Goal: Check status: Check status

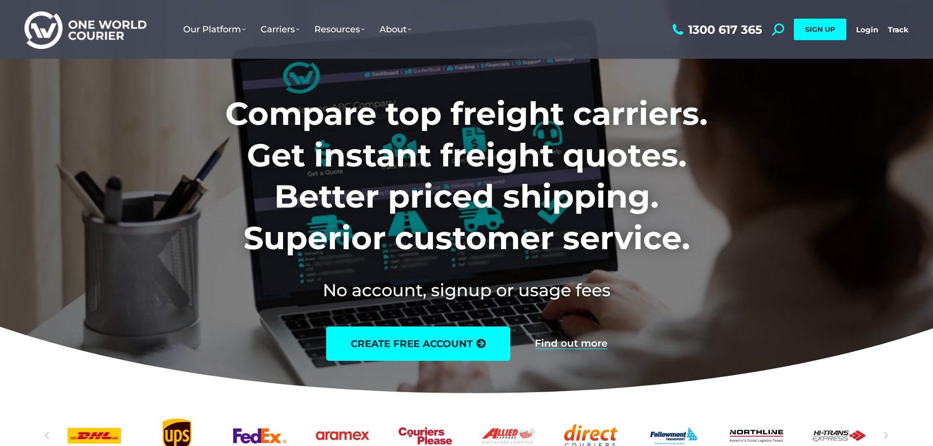
click at [853, 30] on div "1300 617 365 Search: *** SIGN UP Login Login Track Track SIGN UP" at bounding box center [789, 29] width 239 height 59
click at [861, 30] on link "Login" at bounding box center [867, 29] width 22 height 9
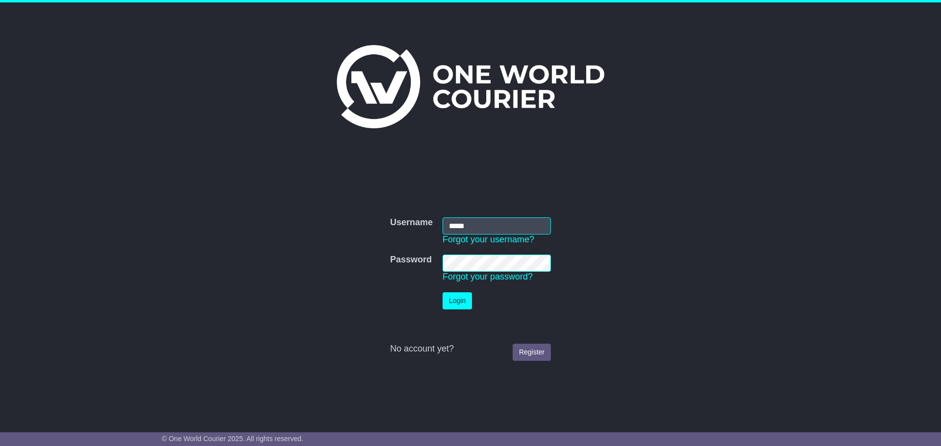
type input "**********"
click at [442, 292] on button "Login" at bounding box center [456, 300] width 29 height 17
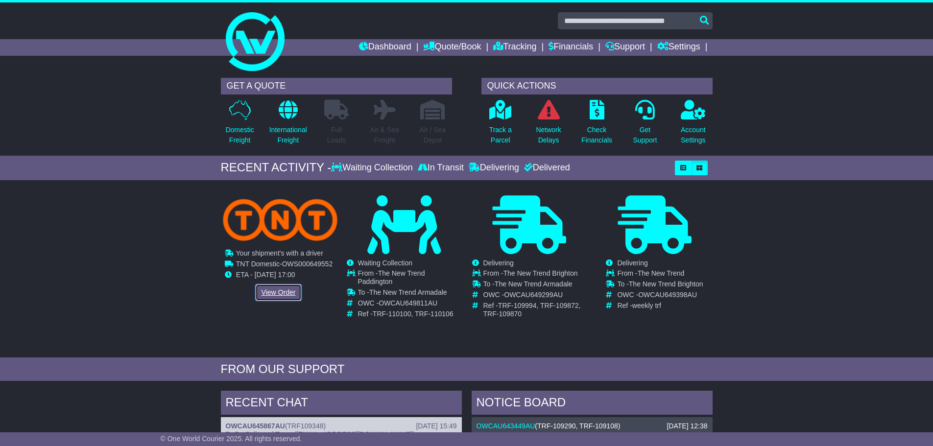
click at [279, 296] on link "View Order" at bounding box center [278, 292] width 47 height 17
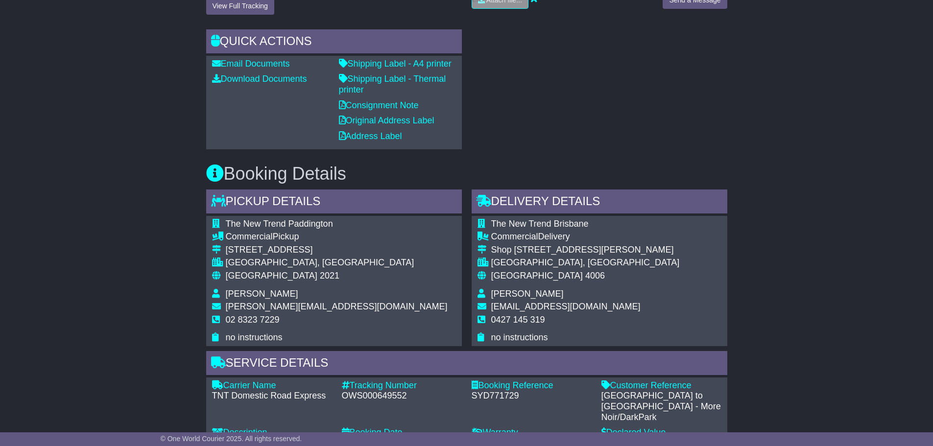
scroll to position [343, 0]
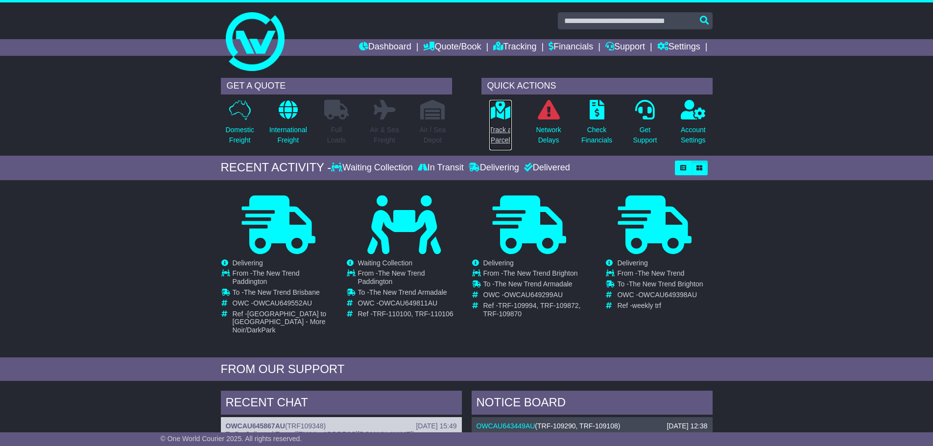
click at [496, 113] on icon at bounding box center [500, 110] width 22 height 20
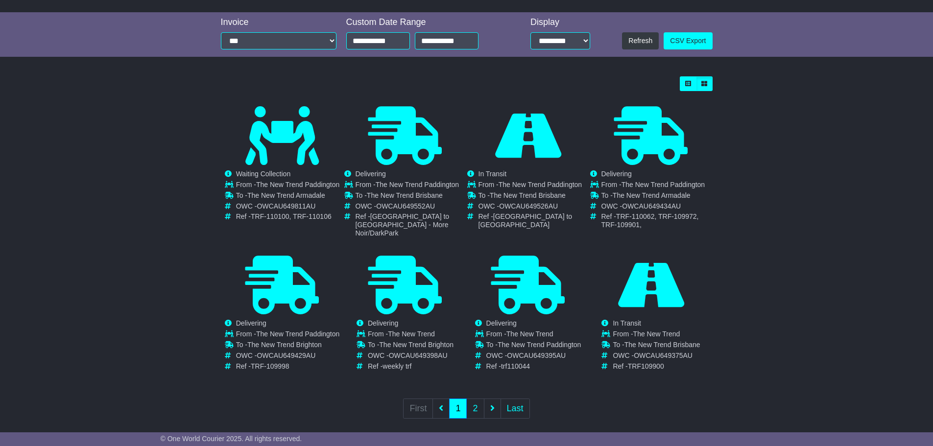
scroll to position [215, 0]
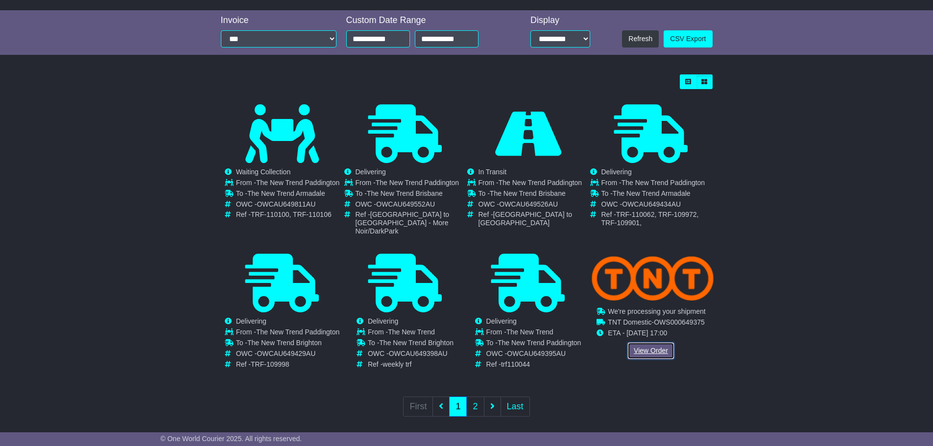
click at [648, 342] on link "View Order" at bounding box center [651, 350] width 47 height 17
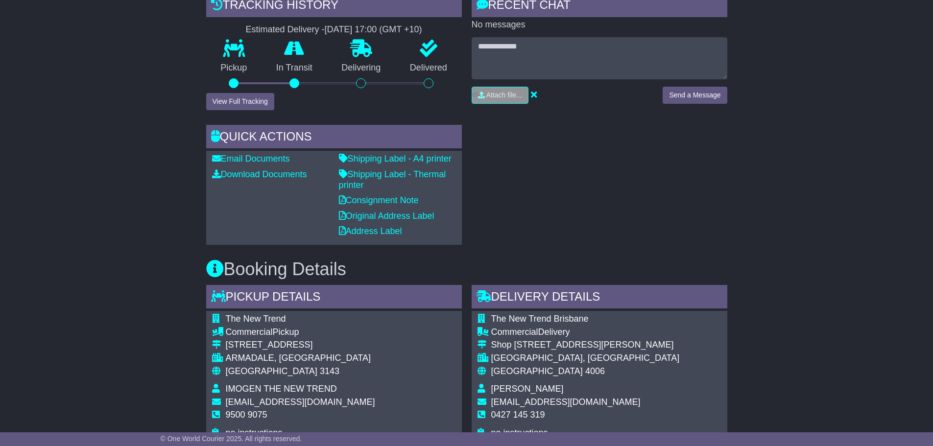
scroll to position [441, 0]
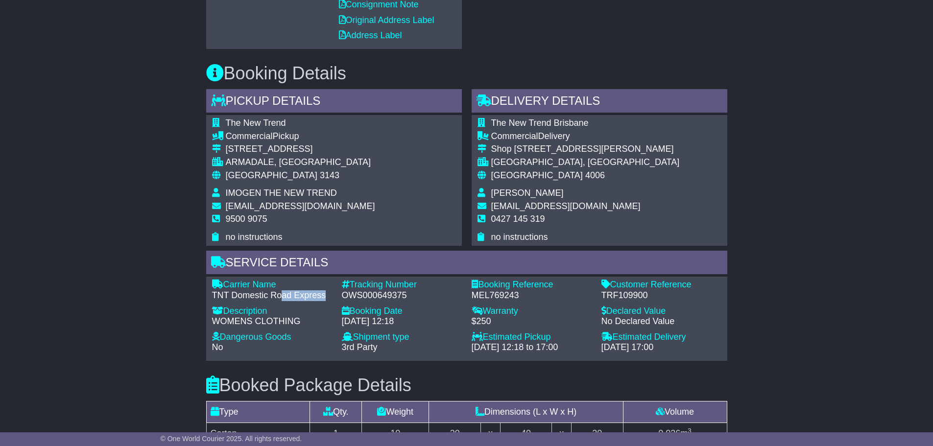
drag, startPoint x: 323, startPoint y: 294, endPoint x: 284, endPoint y: 298, distance: 39.8
click at [284, 298] on div "TNT Domestic Road Express" at bounding box center [272, 295] width 120 height 11
click at [327, 304] on div "Carrier Name - TNT Domestic Road Express Description - WOMENS CLOTHING Tracking…" at bounding box center [466, 319] width 519 height 78
drag, startPoint x: 331, startPoint y: 294, endPoint x: 209, endPoint y: 296, distance: 122.0
click at [209, 296] on div "Carrier Name - TNT Domestic Road Express" at bounding box center [272, 290] width 130 height 21
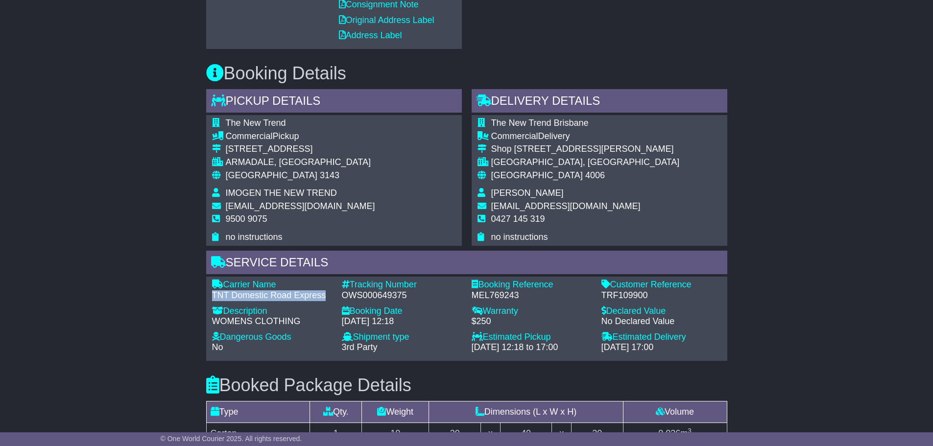
copy div "TNT Domestic Road Express"
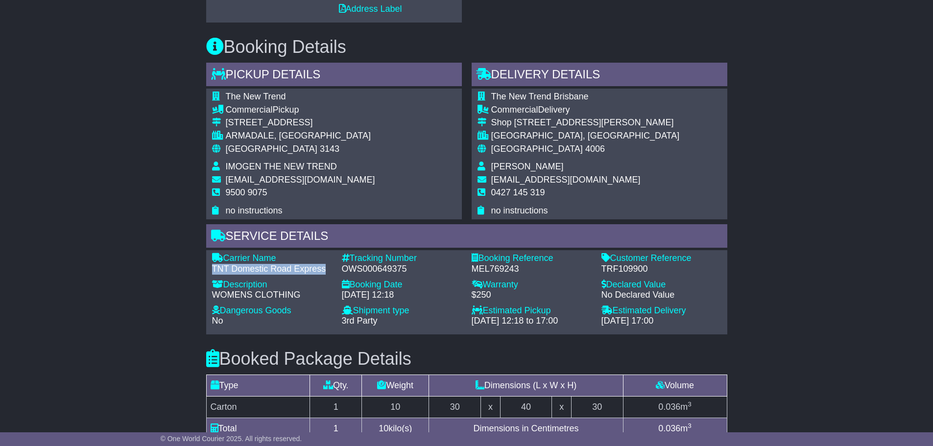
scroll to position [490, 0]
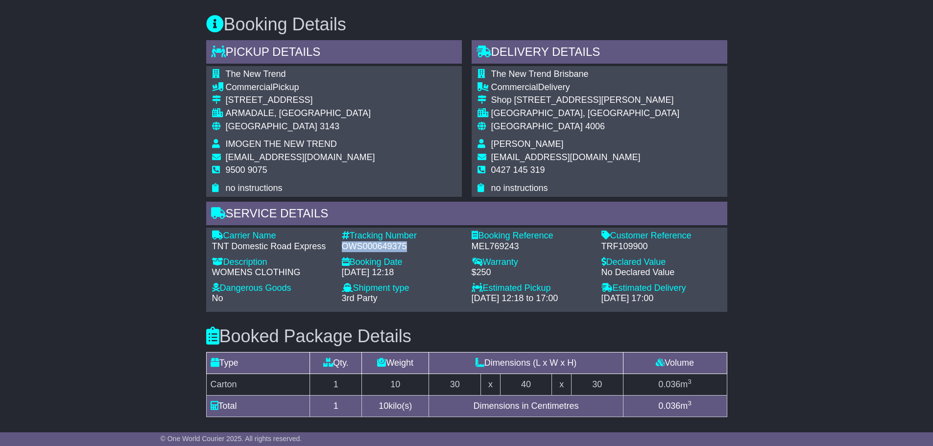
drag, startPoint x: 411, startPoint y: 247, endPoint x: 343, endPoint y: 246, distance: 68.1
click at [343, 246] on div "OWS000649375" at bounding box center [402, 246] width 120 height 11
copy div "OWS000649375"
drag, startPoint x: 666, startPoint y: 246, endPoint x: 597, endPoint y: 247, distance: 68.6
click at [597, 247] on div "Customer Reference - TRF109900" at bounding box center [662, 241] width 130 height 21
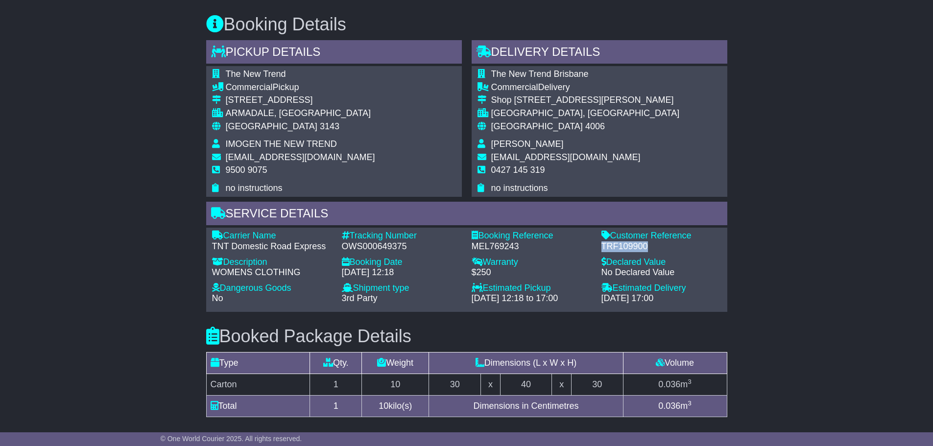
copy div "TRF109900"
